Goal: Information Seeking & Learning: Compare options

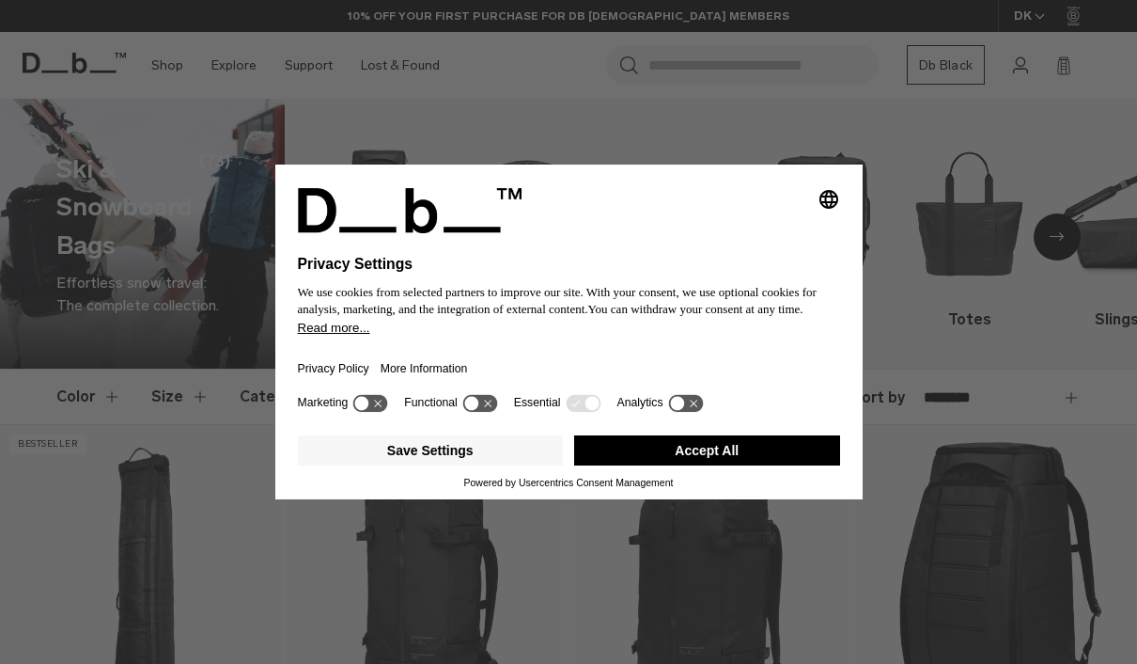
click at [727, 463] on button "Accept All" at bounding box center [707, 450] width 266 height 30
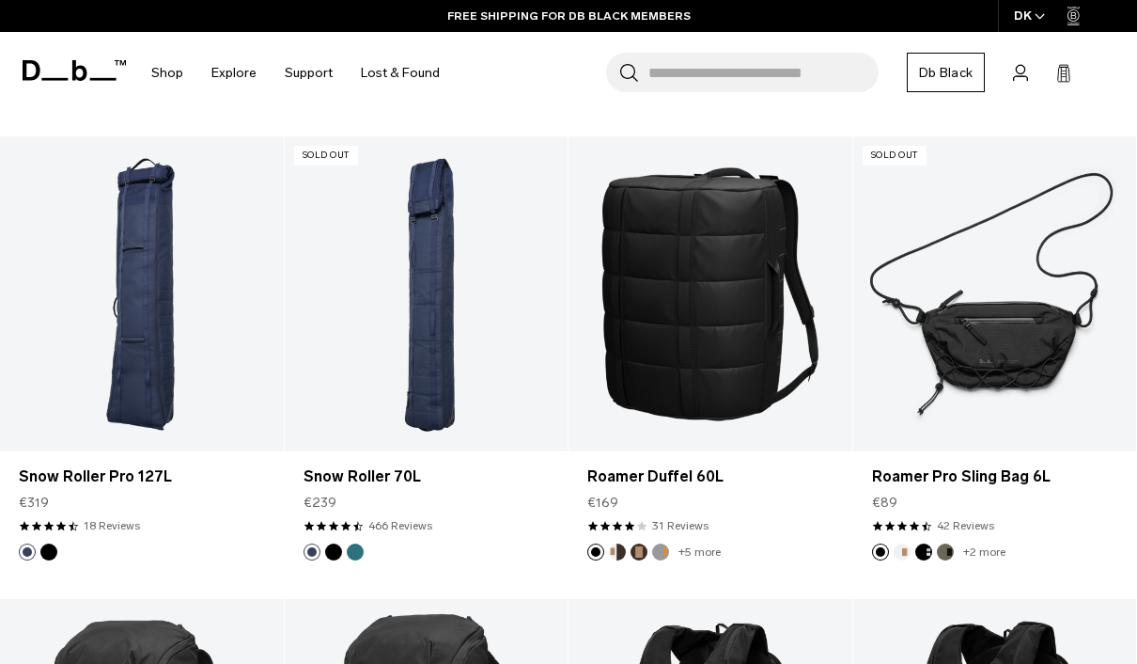
scroll to position [730, 0]
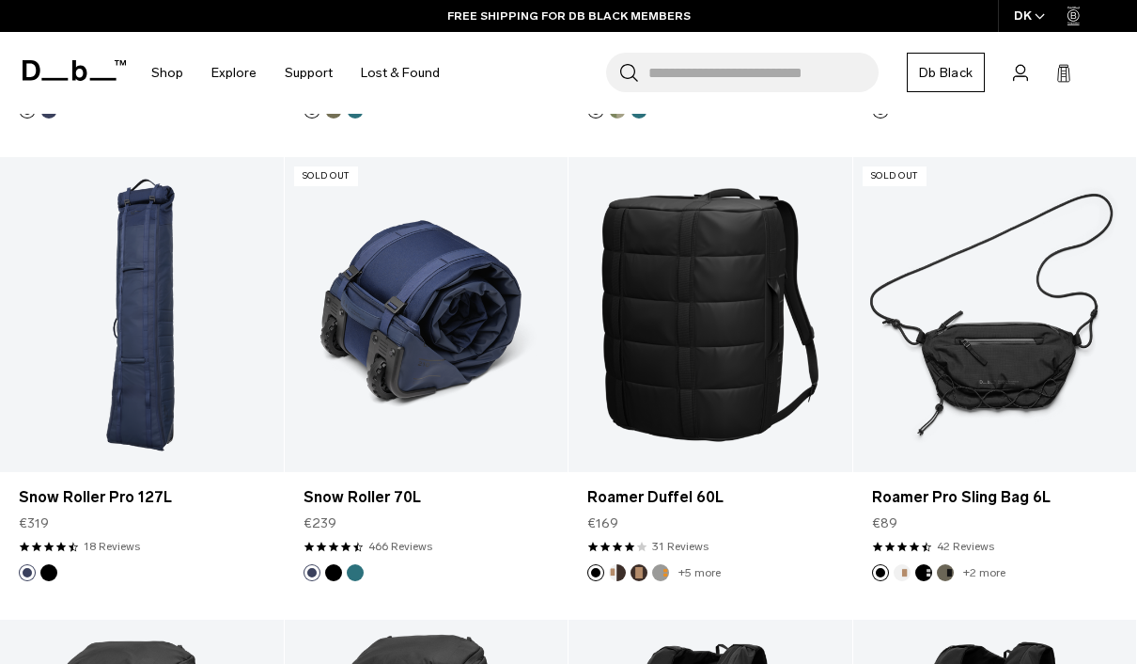
click at [427, 406] on link "Snow Roller 70L" at bounding box center [427, 314] width 284 height 315
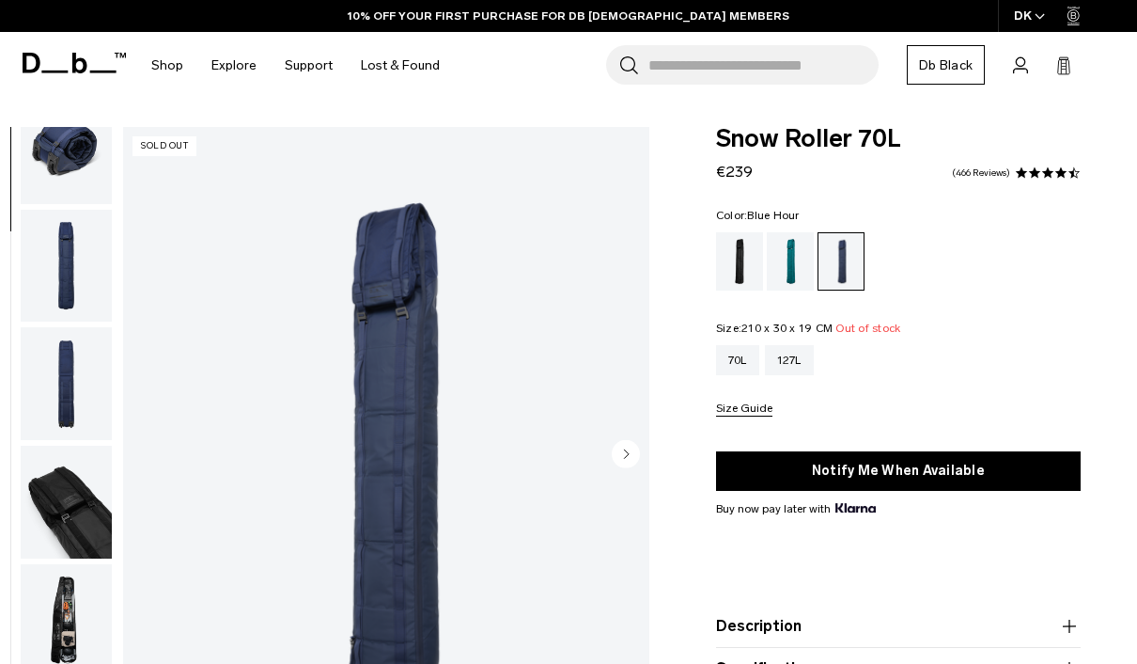
scroll to position [157, 0]
click at [58, 518] on img "button" at bounding box center [66, 500] width 91 height 113
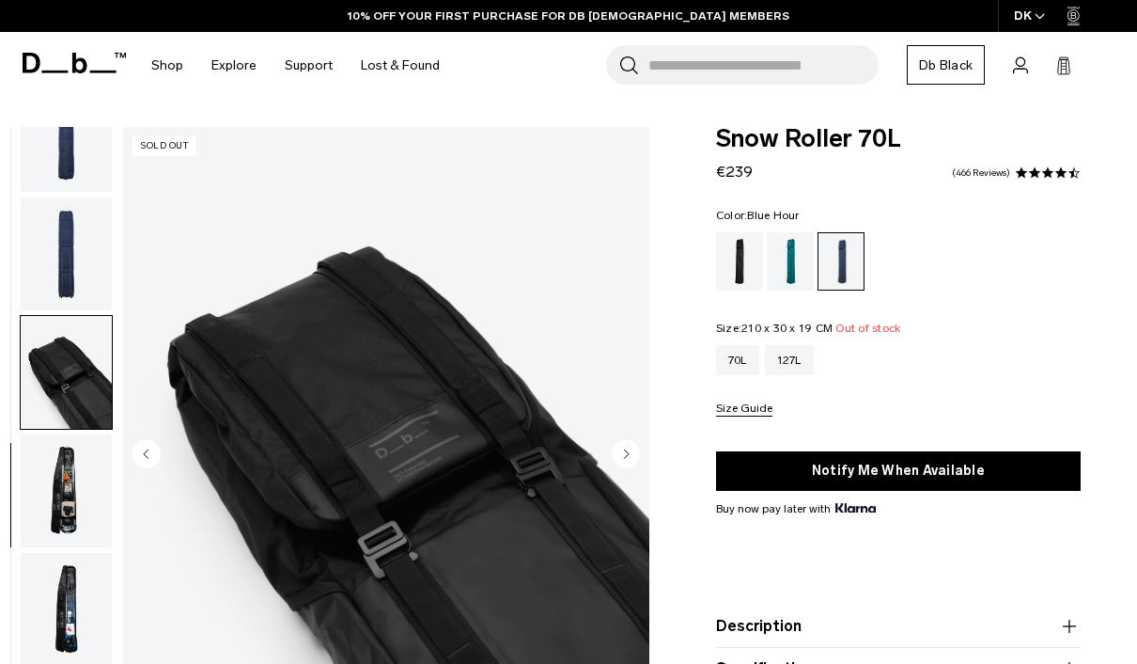
scroll to position [292, 0]
click at [64, 603] on img "button" at bounding box center [66, 609] width 91 height 113
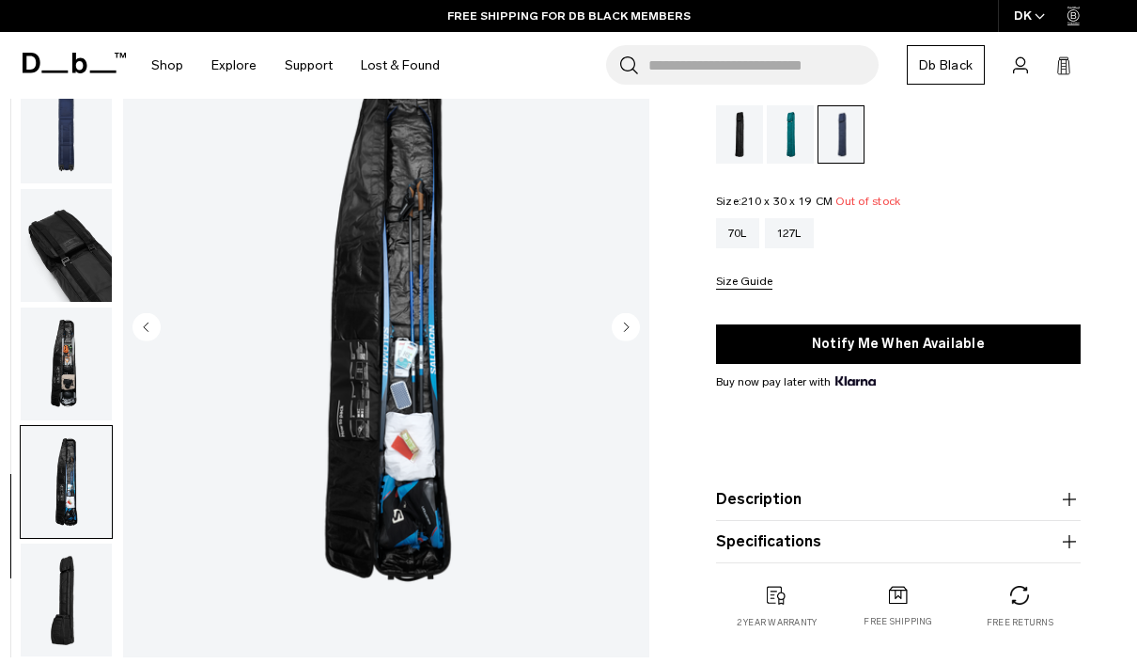
scroll to position [149, 0]
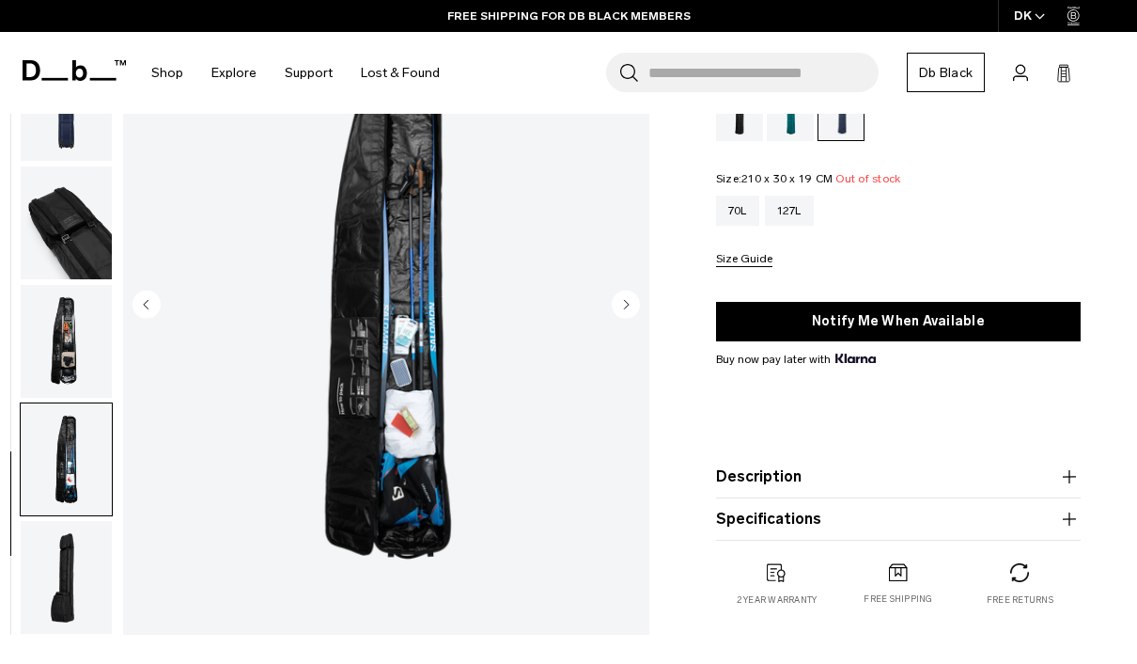
click at [59, 586] on img "button" at bounding box center [66, 577] width 91 height 113
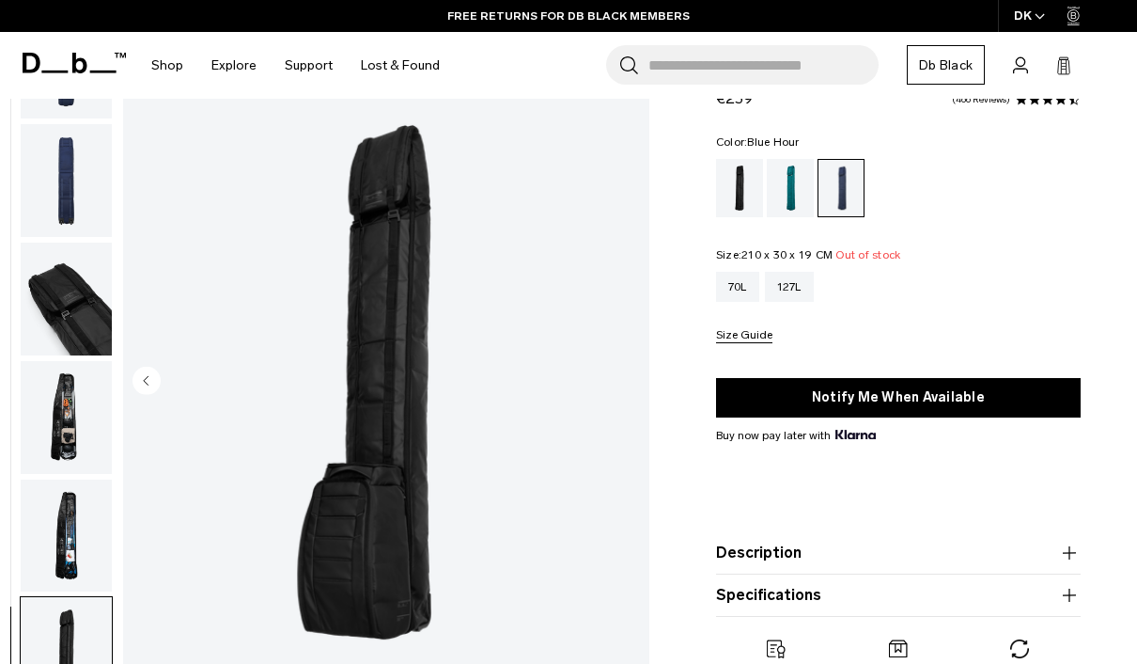
scroll to position [71, 0]
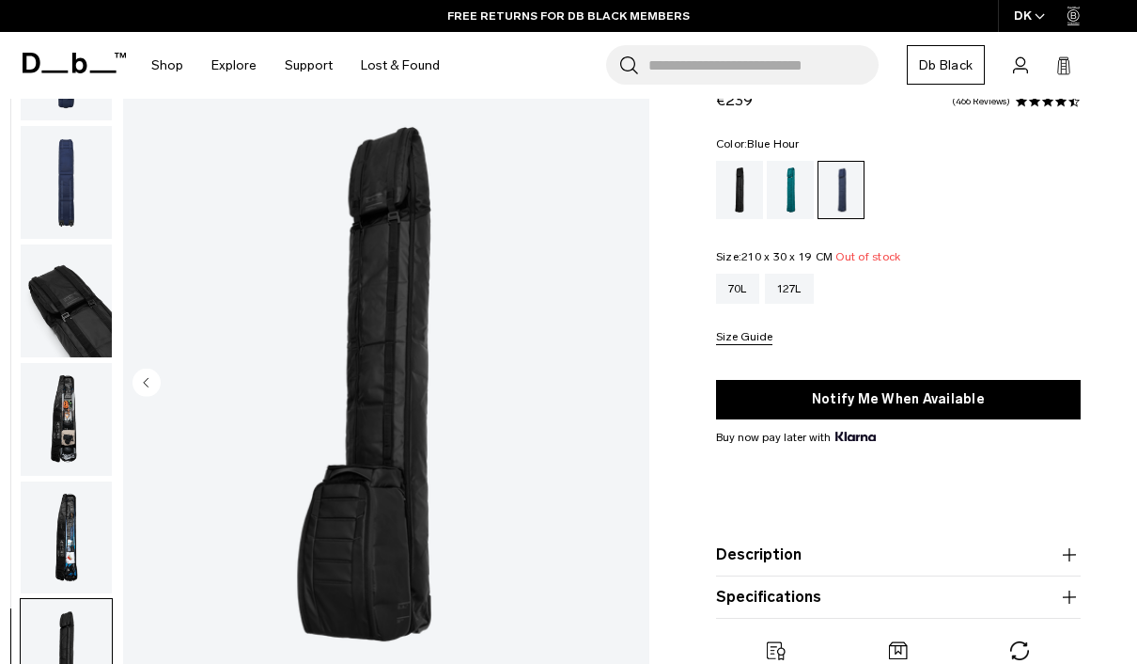
click at [57, 537] on img "button" at bounding box center [66, 537] width 91 height 113
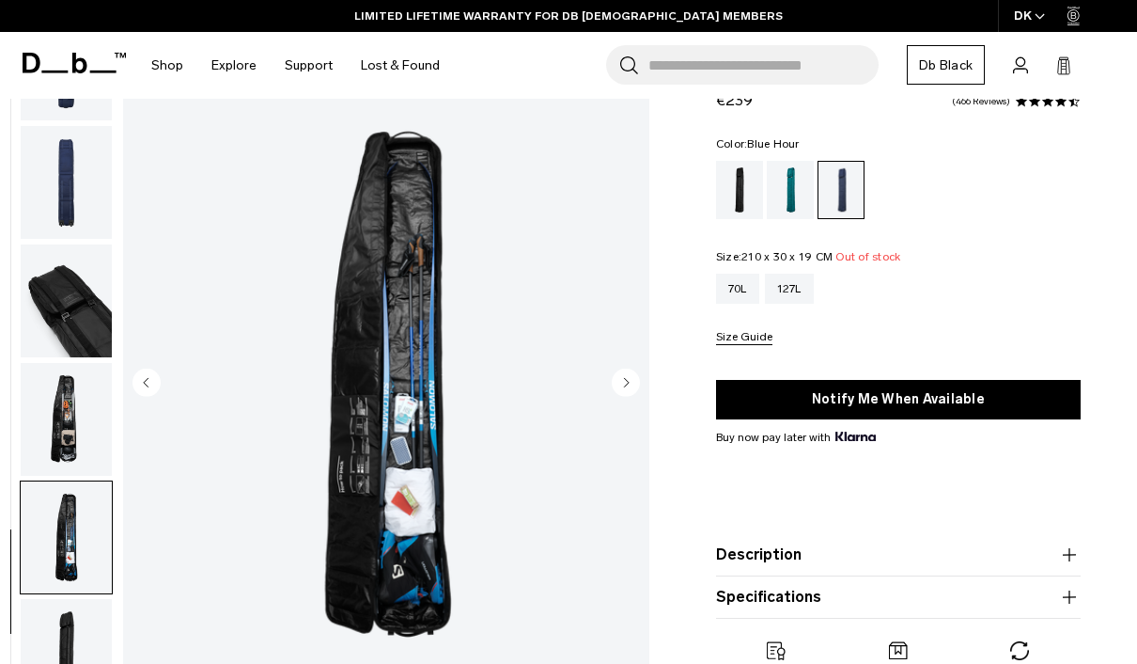
click at [64, 423] on img "button" at bounding box center [66, 419] width 91 height 113
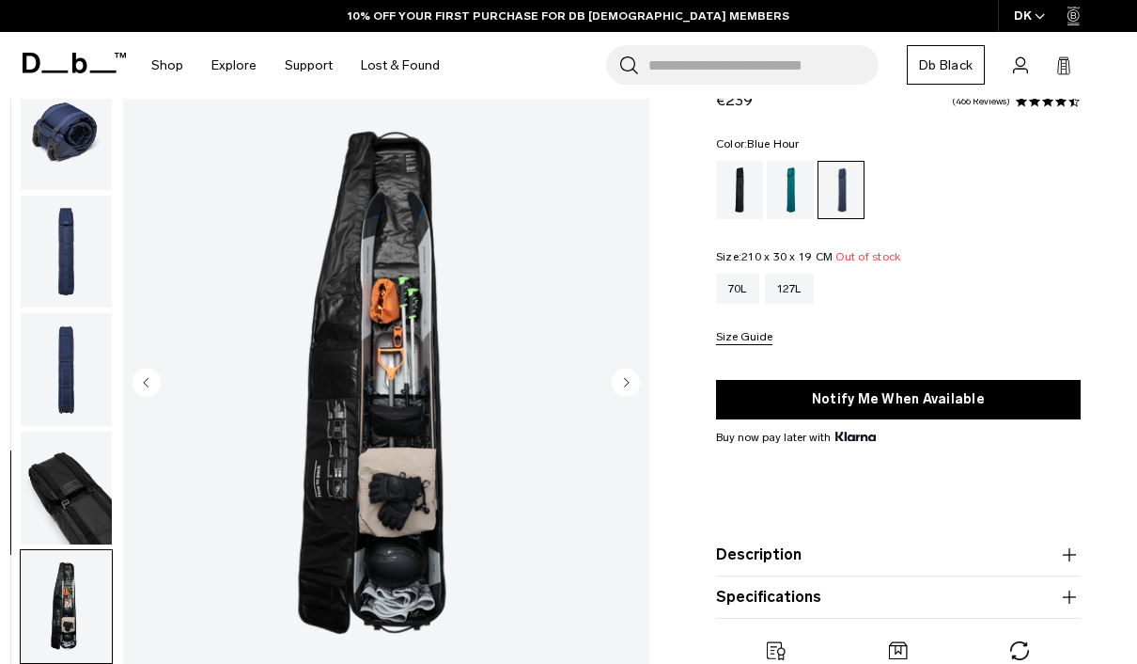
scroll to position [98, 0]
click at [64, 508] on img "button" at bounding box center [66, 487] width 91 height 113
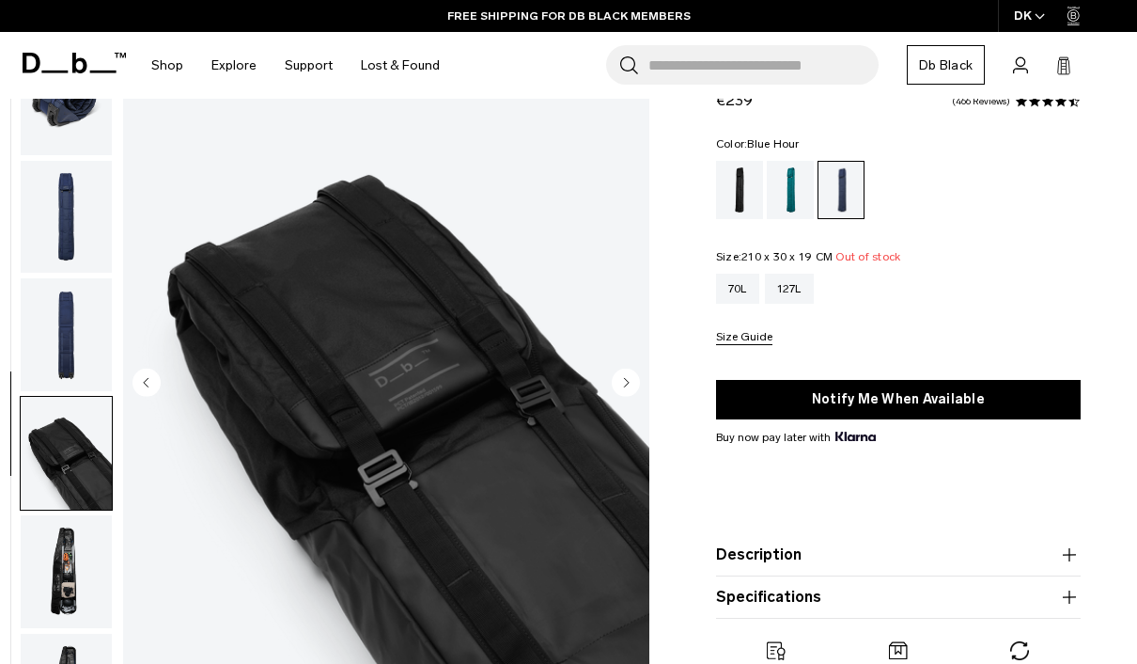
scroll to position [133, 0]
click at [66, 352] on img "button" at bounding box center [66, 334] width 91 height 113
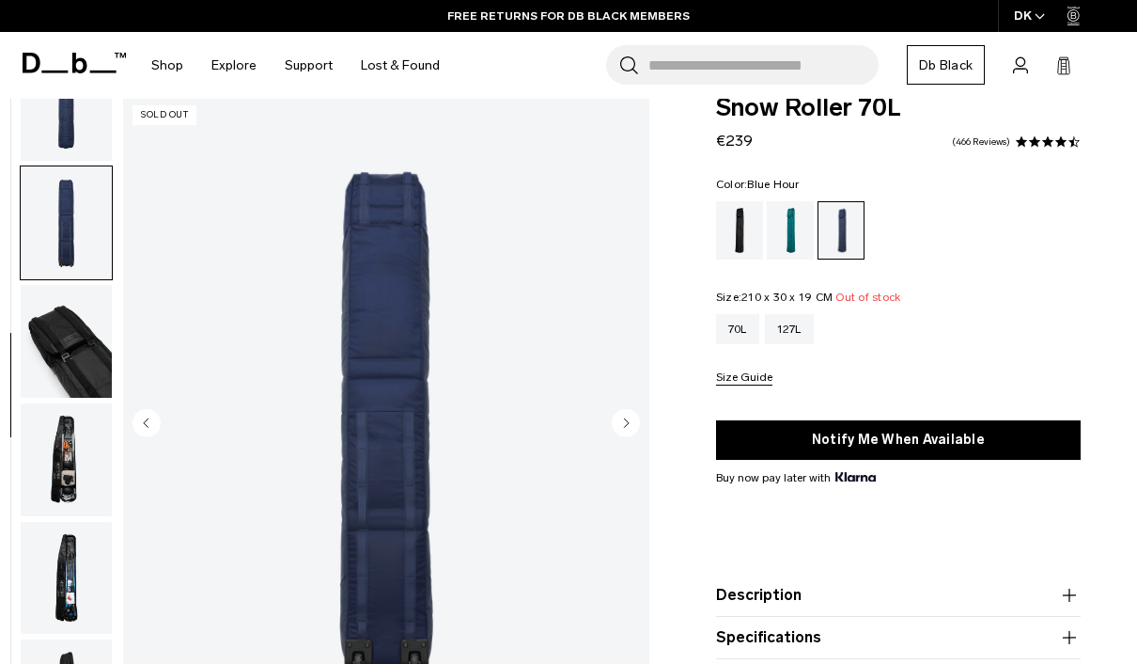
scroll to position [0, 0]
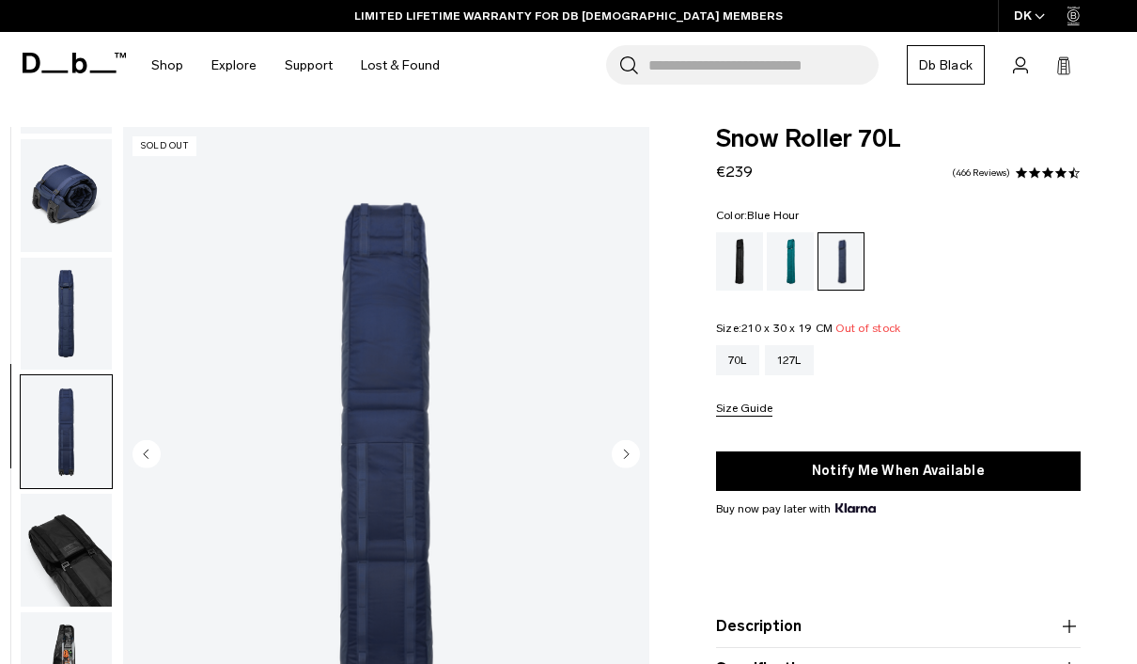
click at [83, 322] on img "button" at bounding box center [66, 314] width 91 height 113
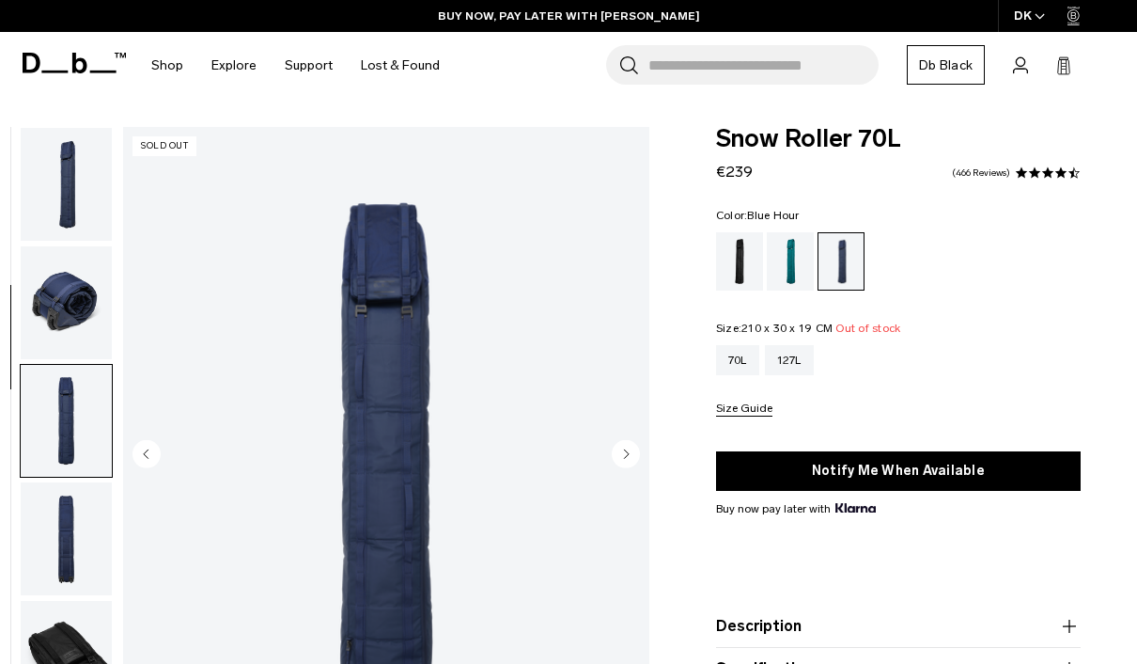
click at [73, 170] on img "button" at bounding box center [66, 184] width 91 height 113
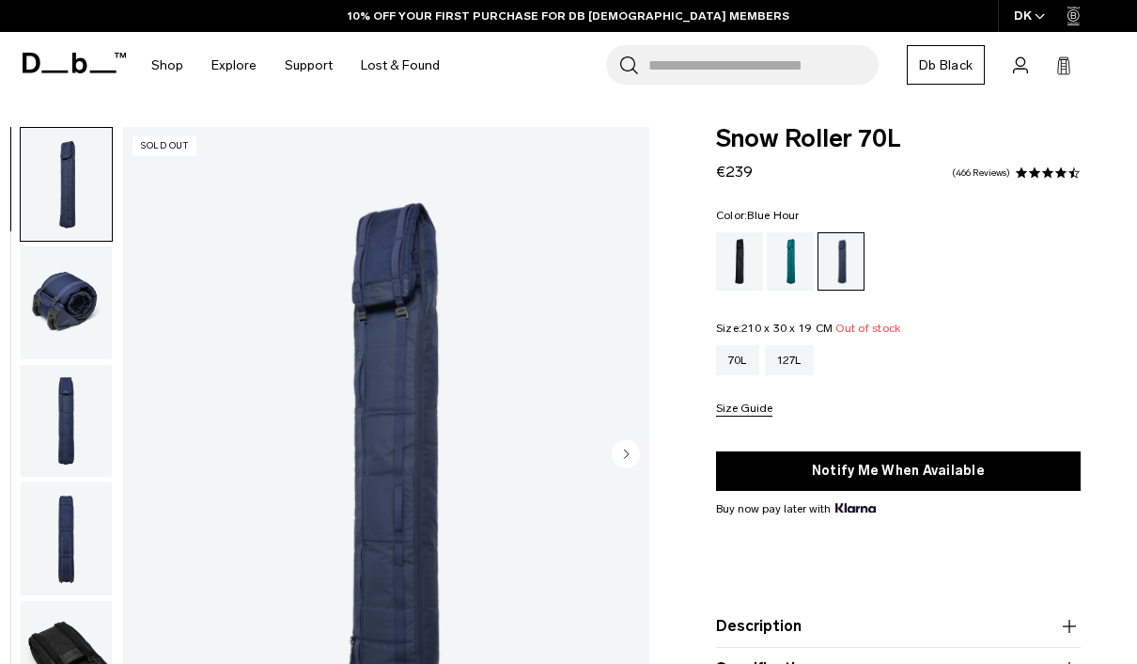
click at [75, 317] on img "button" at bounding box center [66, 302] width 91 height 113
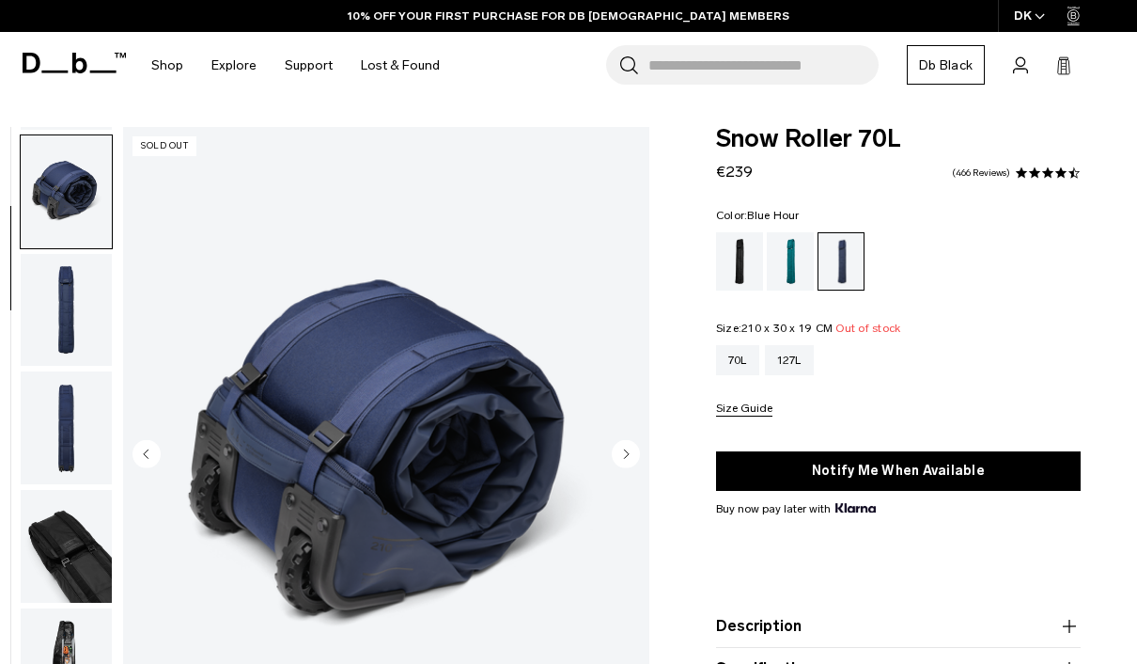
scroll to position [119, 0]
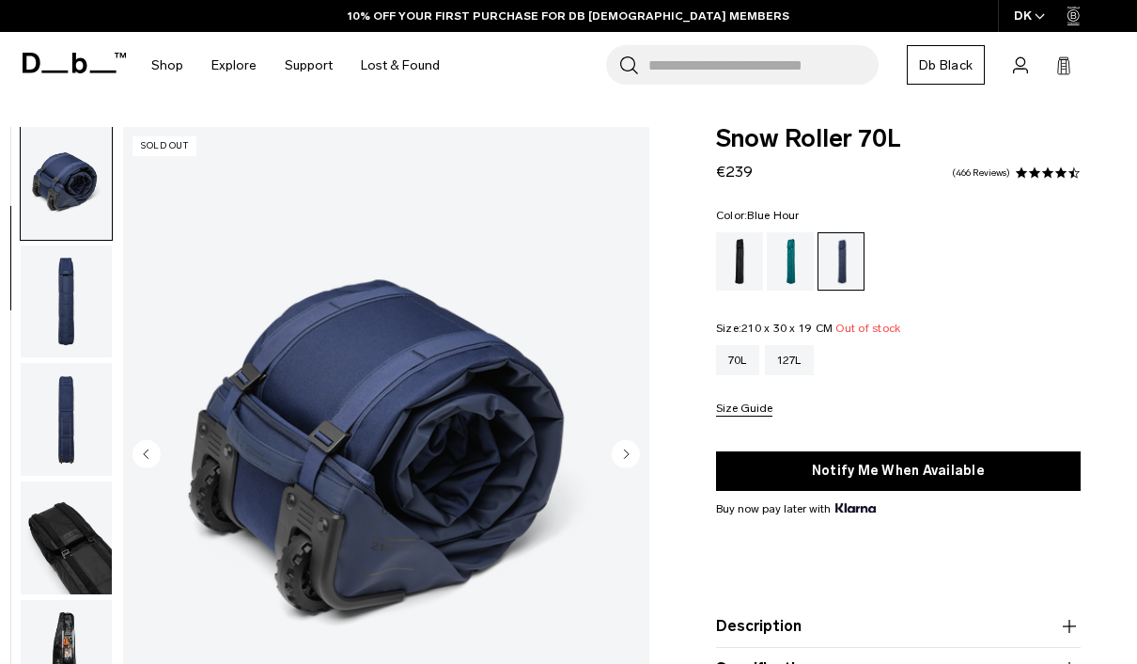
click at [47, 418] on img "button" at bounding box center [66, 419] width 91 height 113
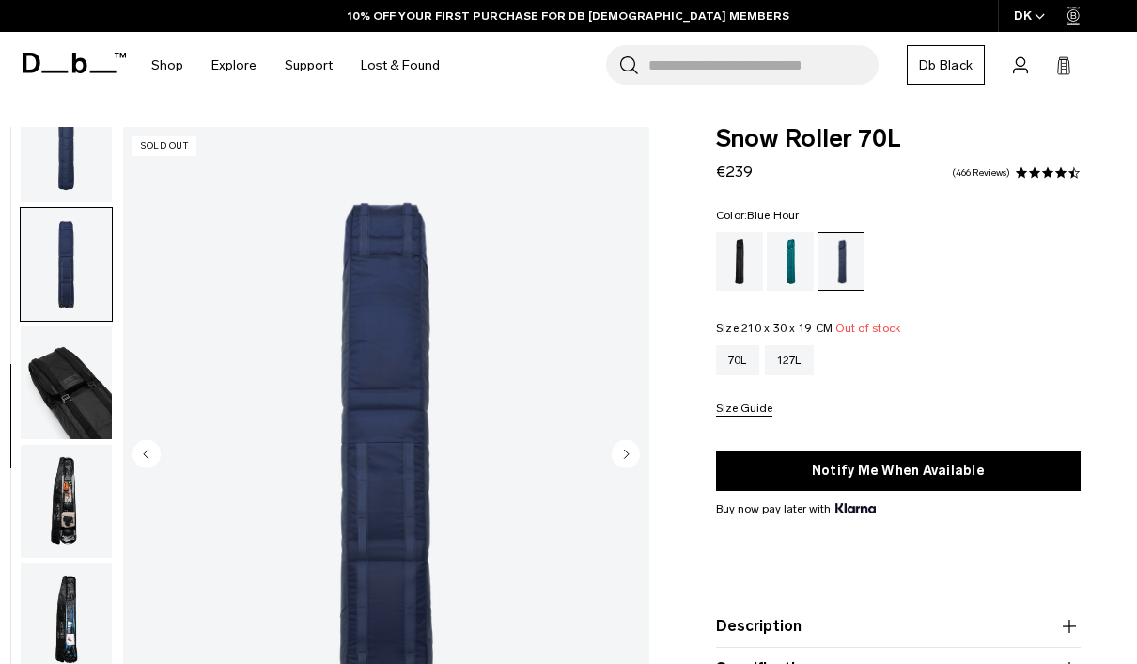
scroll to position [292, 0]
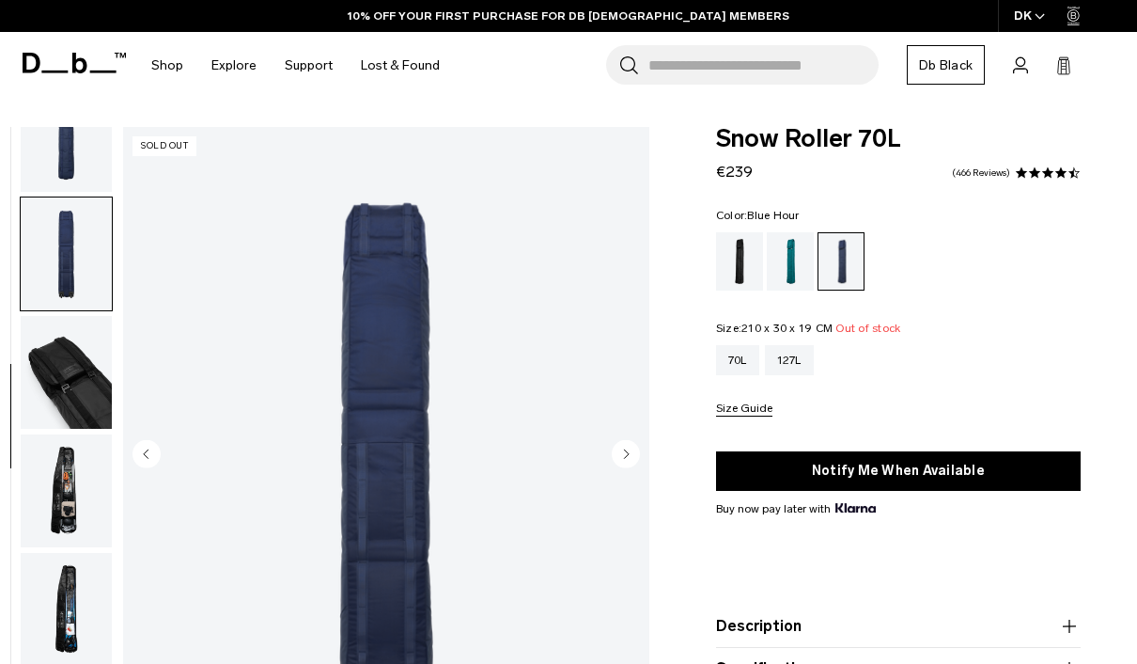
click at [408, 254] on img "4 / 8" at bounding box center [386, 455] width 526 height 657
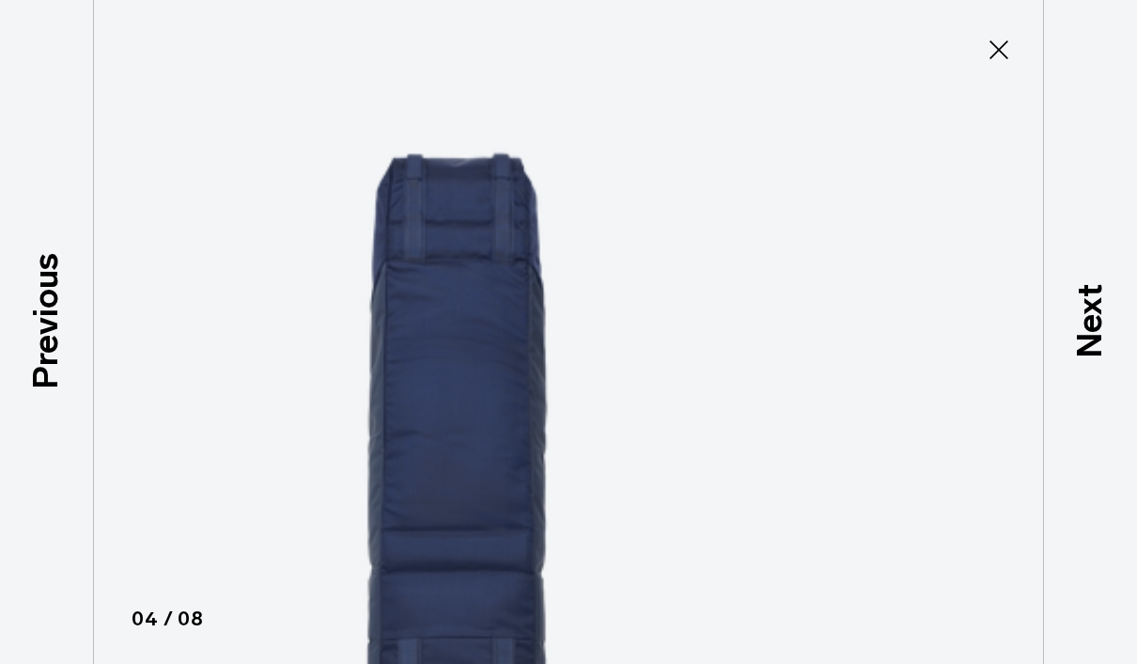
click at [999, 45] on icon at bounding box center [999, 50] width 30 height 30
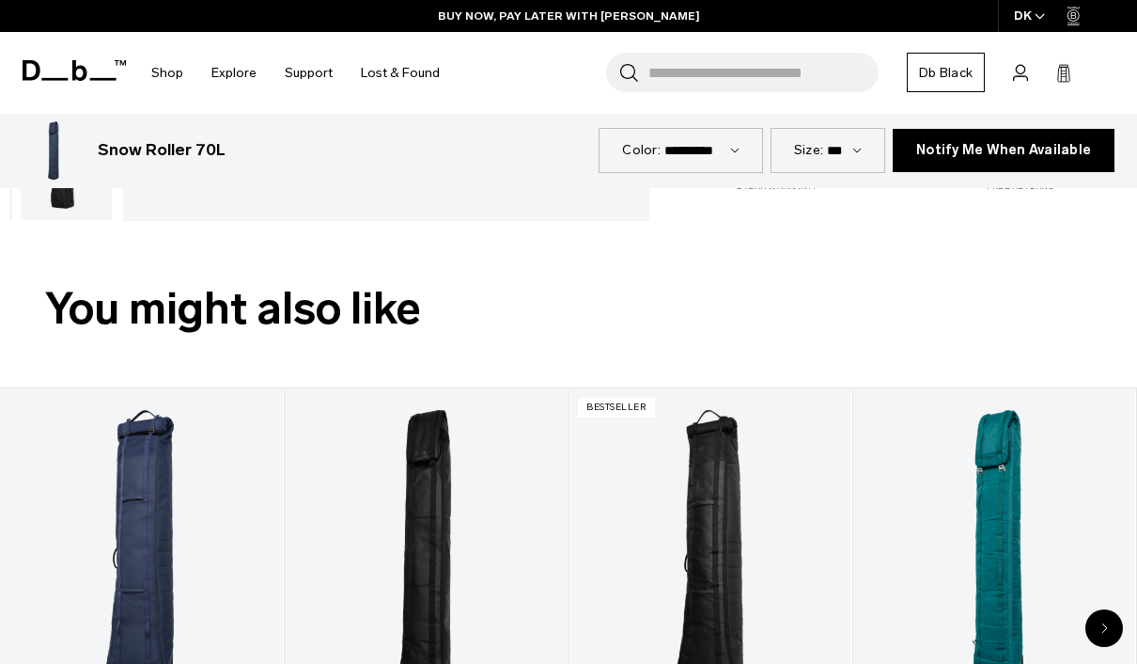
scroll to position [673, 0]
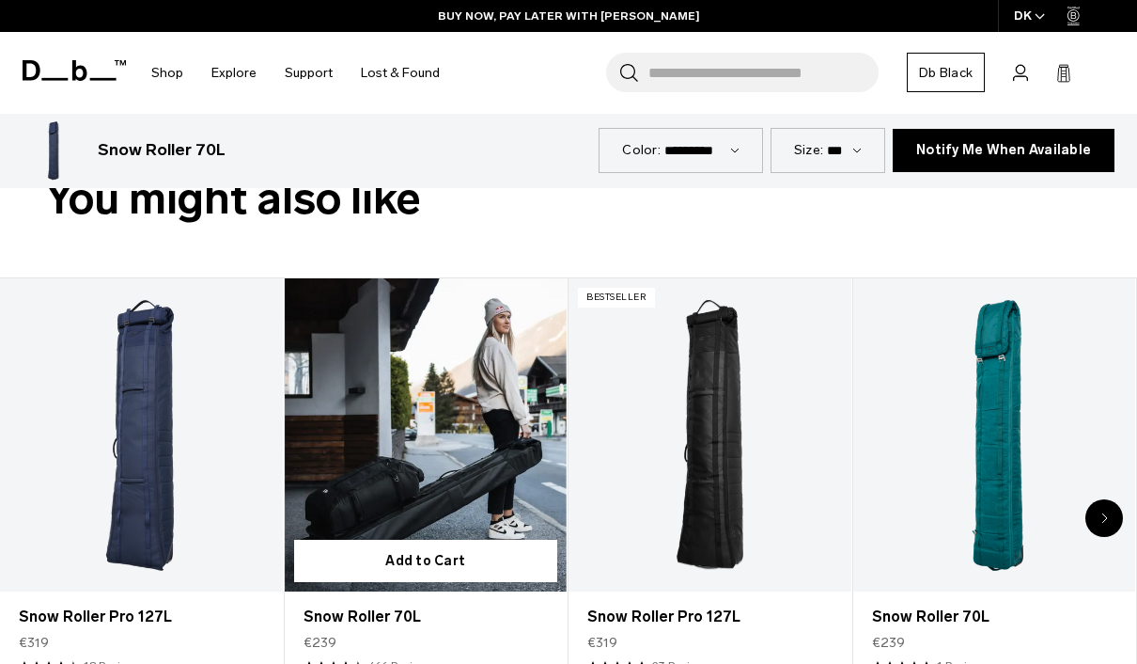
click at [508, 463] on link "Snow Roller 70L" at bounding box center [426, 435] width 283 height 314
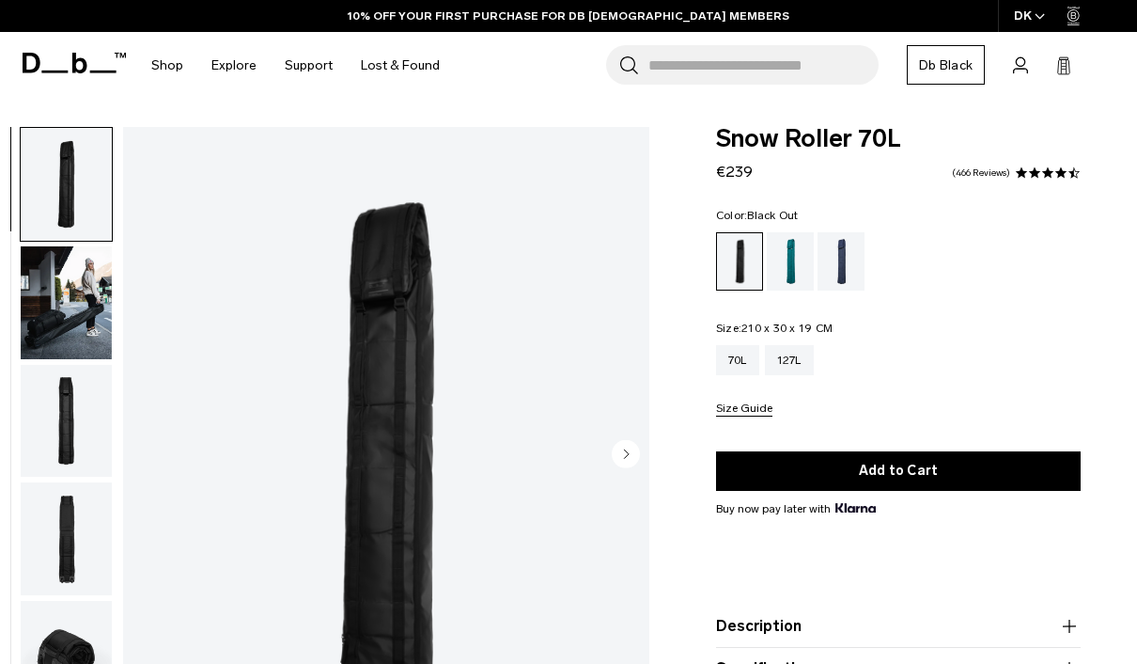
click at [75, 316] on img "button" at bounding box center [66, 302] width 91 height 113
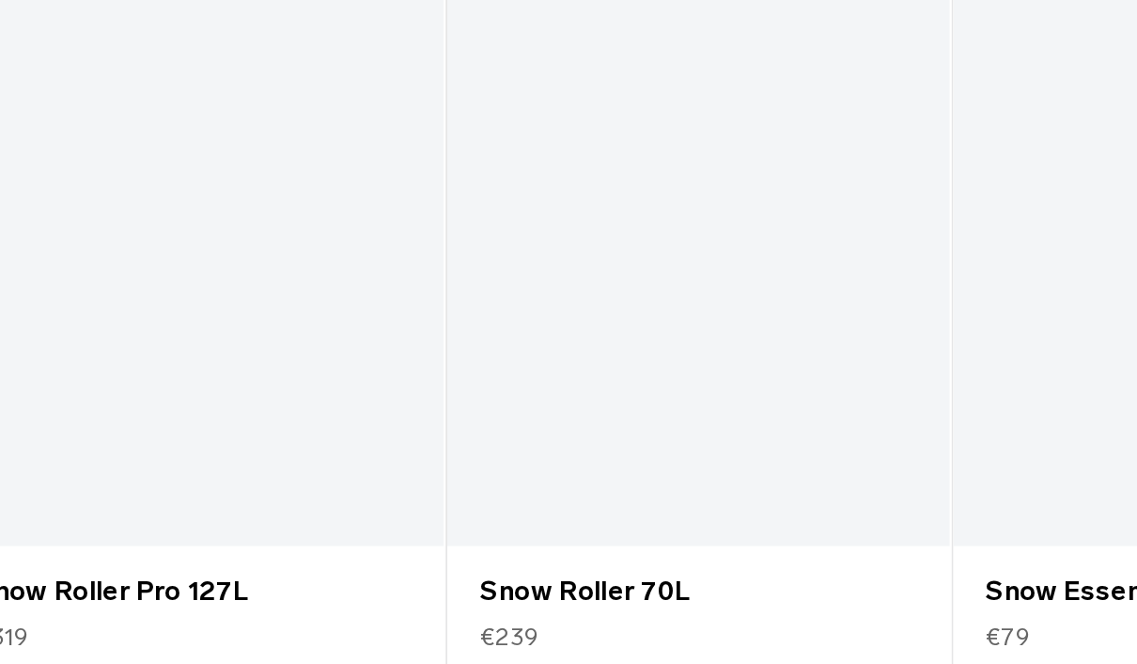
scroll to position [704, 0]
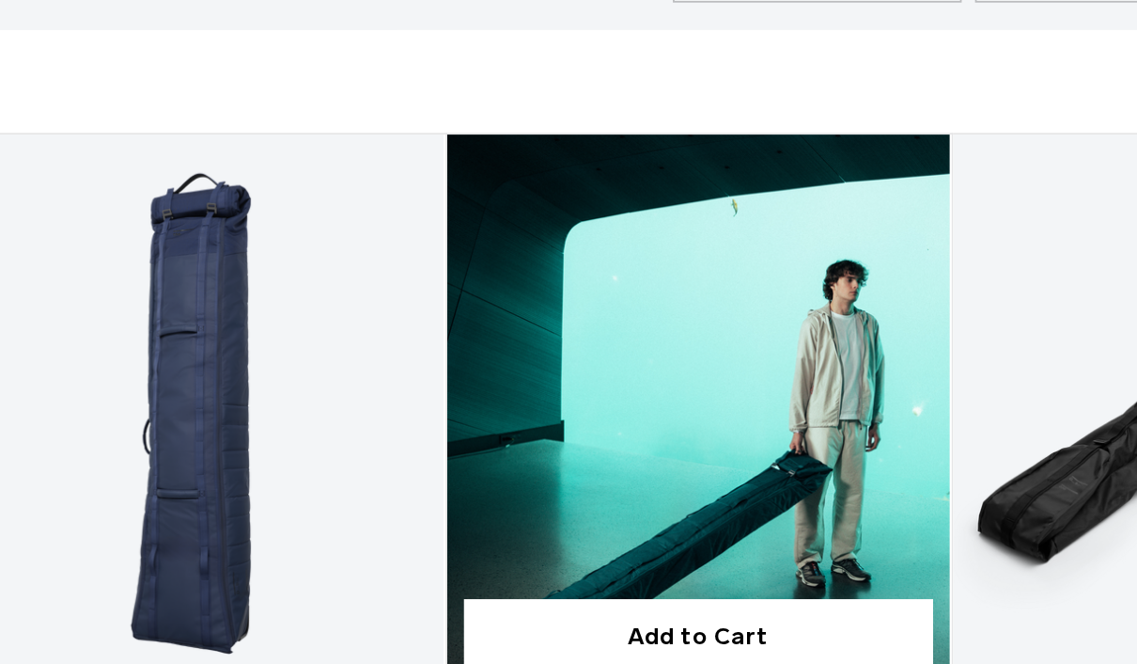
click at [569, 270] on link "Snow Roller 70L" at bounding box center [710, 404] width 283 height 314
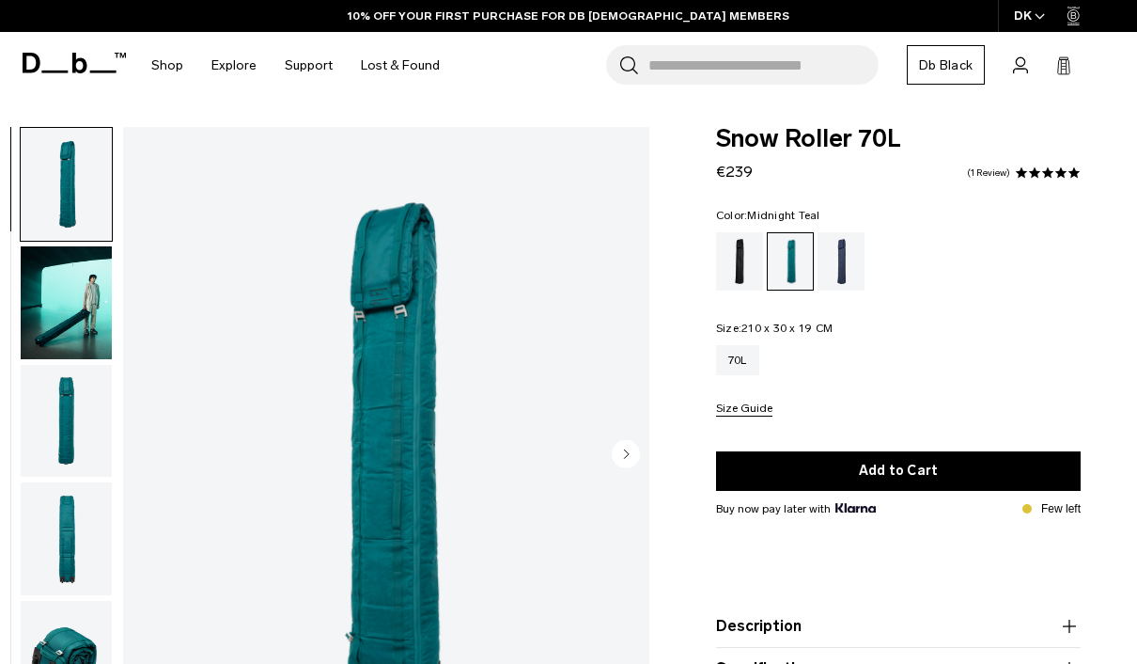
click at [65, 297] on img "button" at bounding box center [66, 302] width 91 height 113
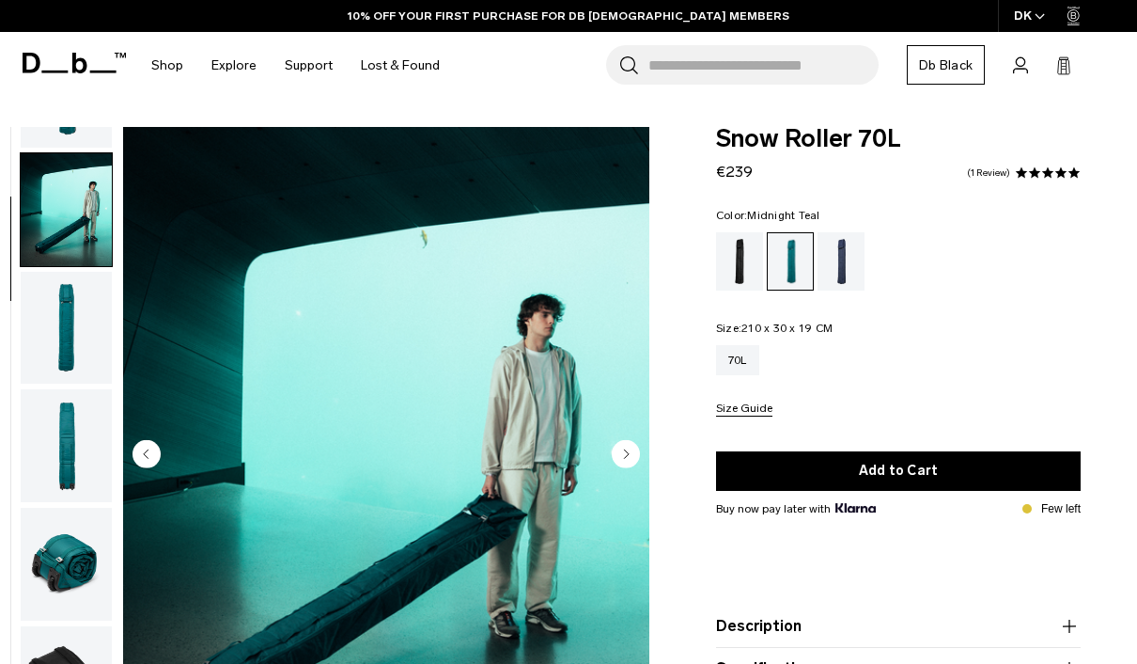
scroll to position [119, 0]
